Goal: Transaction & Acquisition: Purchase product/service

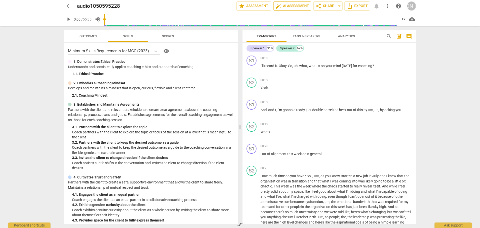
click at [290, 5] on span "auto_fix_high AI Assessment" at bounding box center [293, 6] width 34 height 6
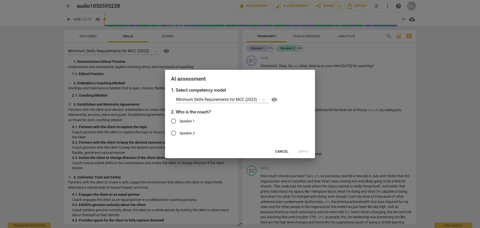
click at [174, 120] on input "Speaker 1" at bounding box center [174, 121] width 12 height 12
radio input "true"
click at [303, 151] on span "Apply" at bounding box center [304, 151] width 11 height 5
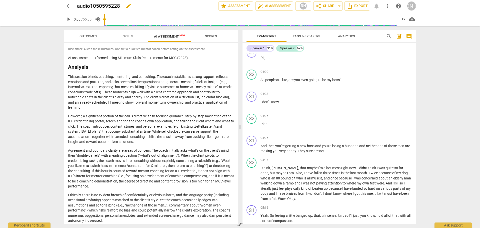
scroll to position [400, 0]
click at [103, 5] on h2 "audio1050595228" at bounding box center [98, 6] width 43 height 6
click at [129, 6] on span "edit" at bounding box center [129, 6] width 6 height 6
drag, startPoint x: 129, startPoint y: 6, endPoint x: 78, endPoint y: 5, distance: 51.1
click at [78, 5] on input "audio1050595228" at bounding box center [137, 6] width 120 height 10
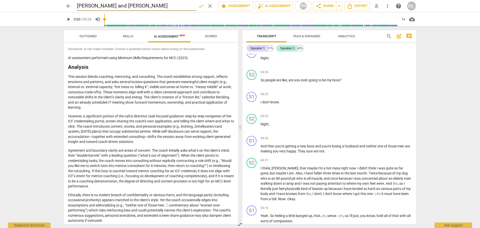
type input "[PERSON_NAME] and [PERSON_NAME]"
click at [198, 6] on span "done" at bounding box center [201, 6] width 6 height 6
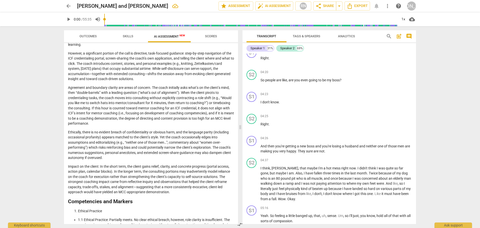
scroll to position [25, 0]
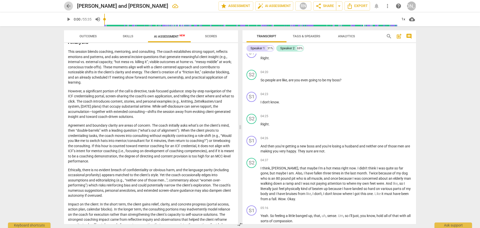
click at [70, 6] on span "arrow_back" at bounding box center [69, 6] width 6 height 6
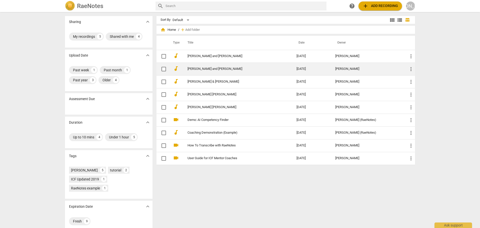
click at [215, 67] on link "[PERSON_NAME] and [PERSON_NAME]" at bounding box center [233, 69] width 91 height 4
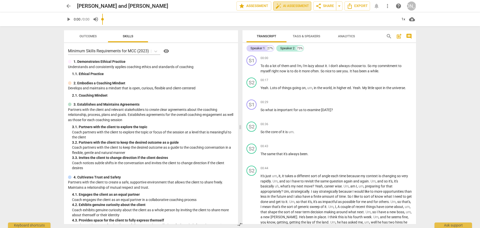
click at [300, 7] on span "auto_fix_high AI Assessment" at bounding box center [293, 6] width 34 height 6
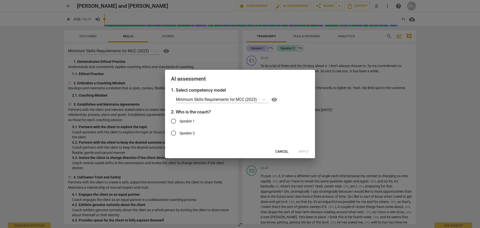
drag, startPoint x: 257, startPoint y: 75, endPoint x: 216, endPoint y: 74, distance: 40.6
click at [216, 74] on div "AI assessment" at bounding box center [240, 78] width 150 height 17
click at [281, 151] on span "Cancel" at bounding box center [281, 151] width 13 height 5
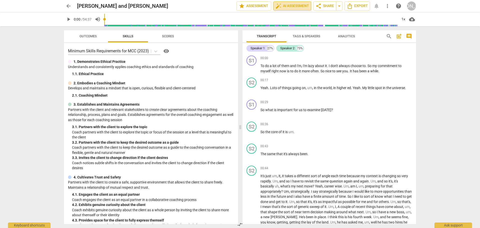
click at [283, 4] on span "auto_fix_high AI Assessment" at bounding box center [293, 6] width 34 height 6
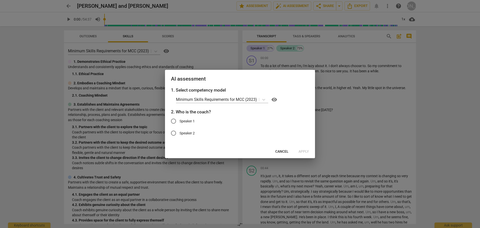
click at [176, 120] on input "Speaker 1" at bounding box center [174, 121] width 12 height 12
radio input "true"
click at [305, 153] on span "Apply" at bounding box center [304, 151] width 11 height 5
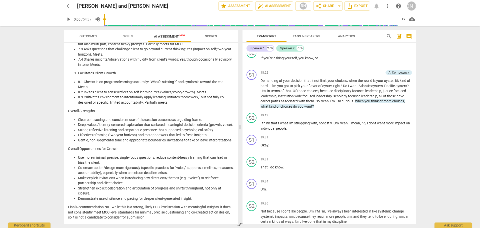
scroll to position [532, 0]
click at [68, 5] on span "arrow_back" at bounding box center [69, 6] width 6 height 6
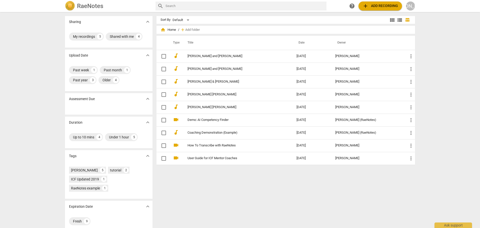
click at [377, 6] on span "add Add recording" at bounding box center [381, 6] width 36 height 6
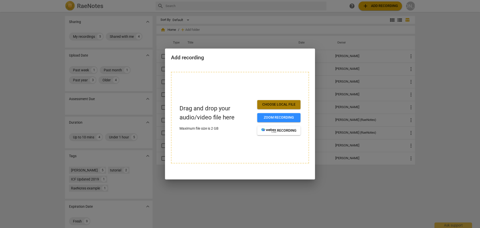
click at [277, 104] on span "Choose local file" at bounding box center [278, 104] width 35 height 5
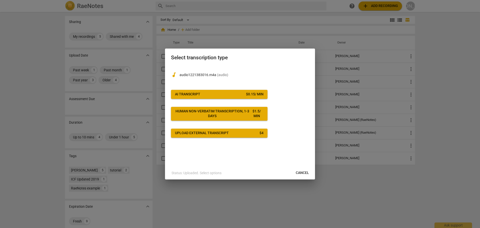
click at [220, 94] on span "AI Transcript $ 0.15 / min" at bounding box center [219, 94] width 89 height 5
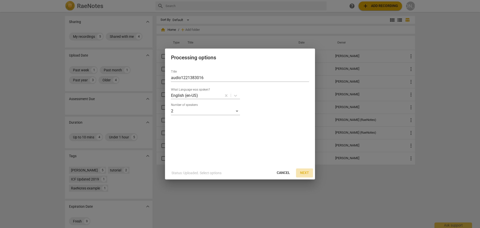
click at [304, 173] on span "Next" at bounding box center [304, 172] width 9 height 5
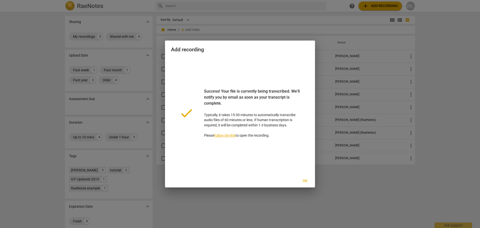
click at [306, 181] on span "Ok" at bounding box center [305, 180] width 8 height 5
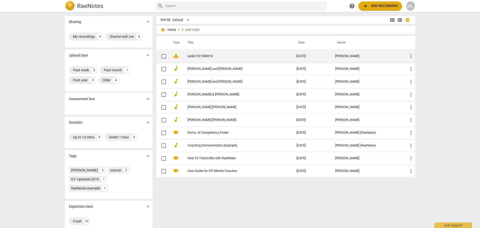
click at [193, 56] on link "audio1221383016" at bounding box center [233, 56] width 91 height 4
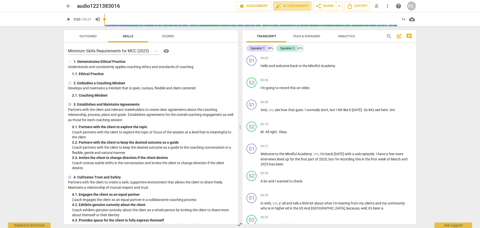
click at [293, 5] on span "auto_fix_high AI Assessment" at bounding box center [293, 6] width 34 height 6
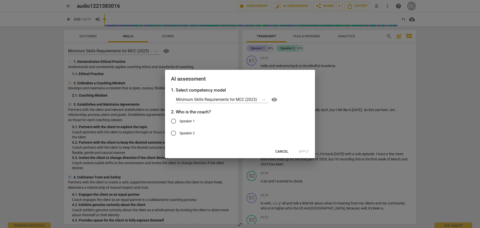
click at [279, 152] on span "Cancel" at bounding box center [281, 151] width 13 height 5
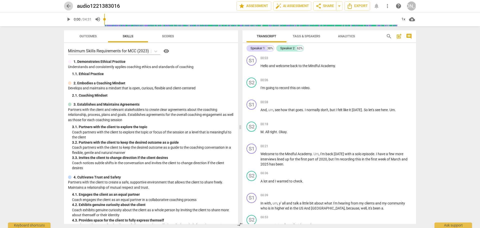
click at [67, 5] on span "arrow_back" at bounding box center [69, 6] width 6 height 6
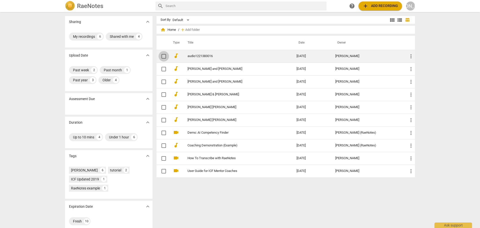
click at [164, 57] on input "checkbox" at bounding box center [164, 56] width 11 height 6
checkbox input "false"
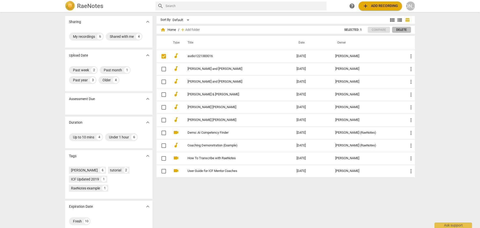
click at [406, 28] on span "Delete" at bounding box center [402, 30] width 11 height 4
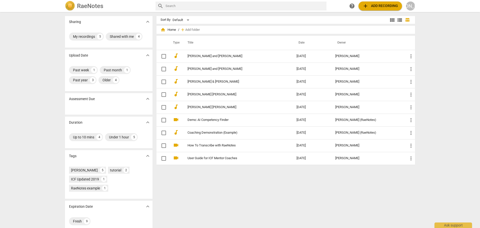
click at [380, 7] on span "add Add recording" at bounding box center [381, 6] width 36 height 6
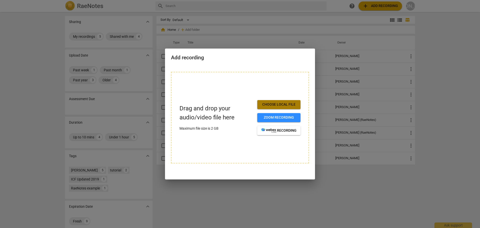
click at [284, 104] on span "Choose local file" at bounding box center [278, 104] width 35 height 5
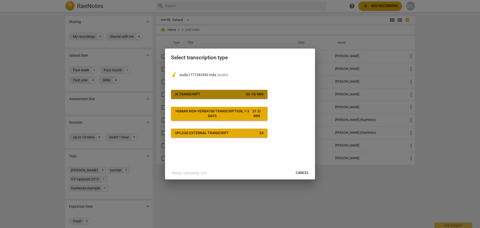
click at [221, 96] on span "AI Transcript $ 0.15 / min" at bounding box center [219, 94] width 89 height 5
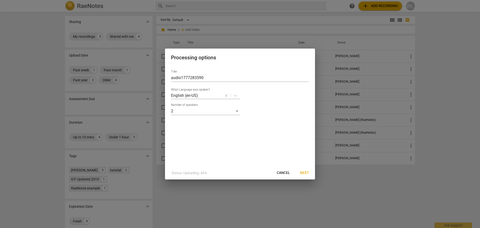
click at [304, 172] on span "Next" at bounding box center [304, 172] width 9 height 5
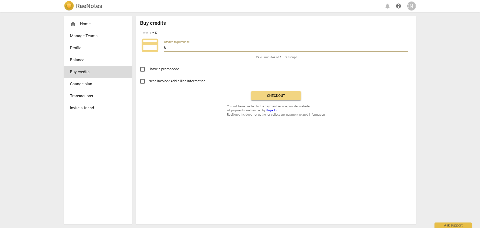
drag, startPoint x: 173, startPoint y: 46, endPoint x: 160, endPoint y: 46, distance: 13.0
click at [160, 46] on div "credit_card Credits to purchase 6" at bounding box center [276, 45] width 272 height 20
type input "10"
click at [274, 95] on span "Checkout" at bounding box center [276, 95] width 42 height 5
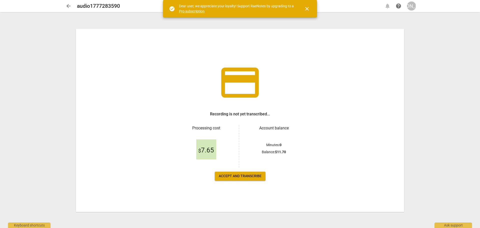
click at [253, 175] on span "Accept and transcribe" at bounding box center [240, 176] width 43 height 5
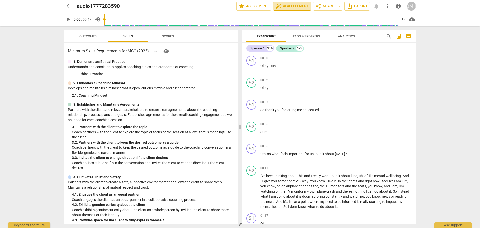
click at [285, 6] on span "auto_fix_high AI Assessment" at bounding box center [293, 6] width 34 height 6
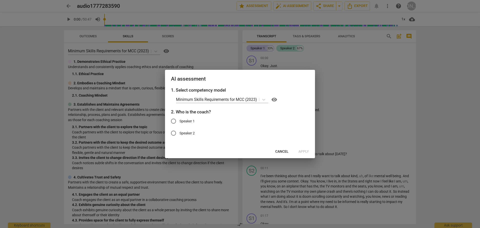
click at [344, 71] on div at bounding box center [240, 114] width 480 height 228
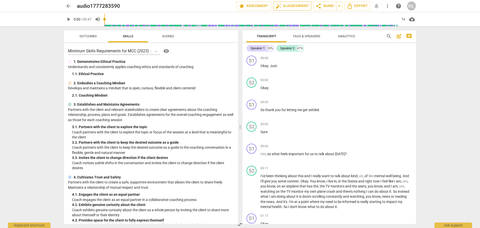
click at [288, 4] on span "auto_fix_high AI Assessment" at bounding box center [293, 6] width 34 height 6
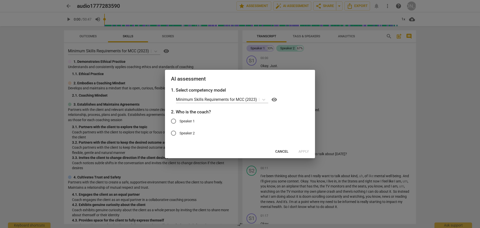
click at [172, 121] on input "Speaker 1" at bounding box center [174, 121] width 12 height 12
radio input "true"
click at [301, 151] on span "Apply" at bounding box center [304, 151] width 11 height 5
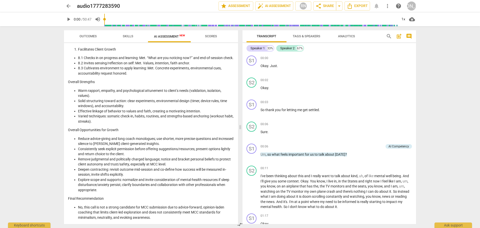
scroll to position [667, 0]
